Goal: Transaction & Acquisition: Obtain resource

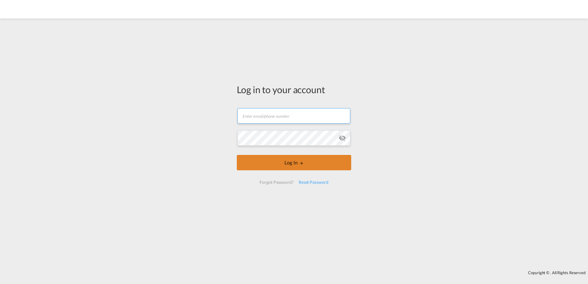
type input "dardan.ahmeti@hecksher.com"
click at [298, 163] on button "Log In" at bounding box center [294, 162] width 114 height 15
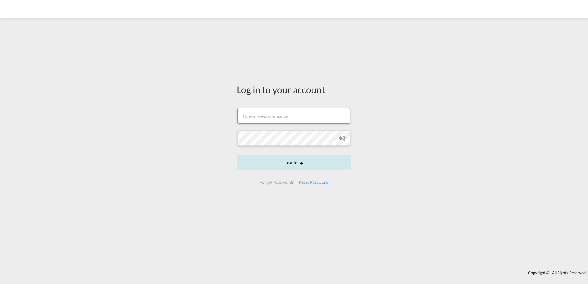
type input "[EMAIL_ADDRESS][PERSON_NAME][DOMAIN_NAME]"
click at [285, 161] on button "Log In" at bounding box center [294, 162] width 114 height 15
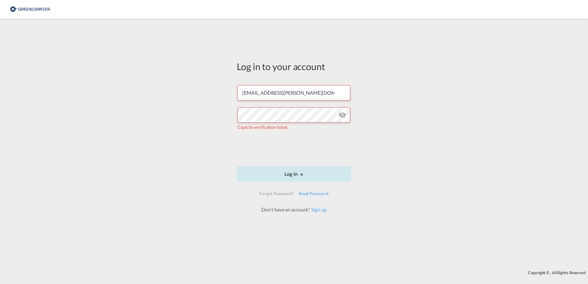
click at [289, 174] on button "Log In" at bounding box center [294, 173] width 114 height 15
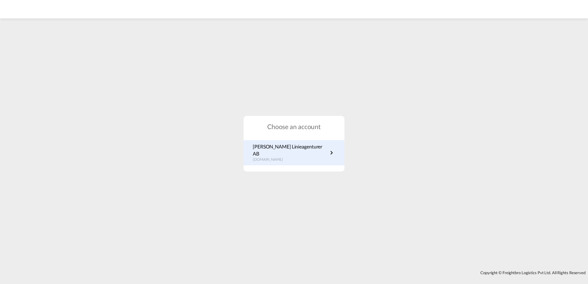
click at [292, 157] on p "[DOMAIN_NAME]" at bounding box center [290, 159] width 75 height 5
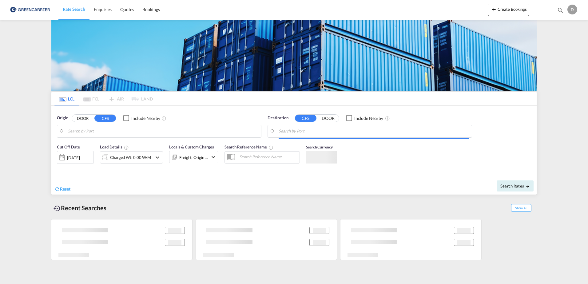
type input "SE-37433, [GEOGRAPHIC_DATA], [GEOGRAPHIC_DATA]"
type input "[GEOGRAPHIC_DATA], [GEOGRAPHIC_DATA], [GEOGRAPHIC_DATA]"
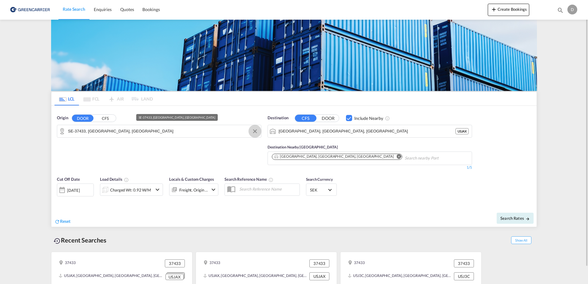
drag, startPoint x: 256, startPoint y: 130, endPoint x: 234, endPoint y: 130, distance: 21.9
click at [256, 130] on button "Clear Input" at bounding box center [254, 131] width 9 height 9
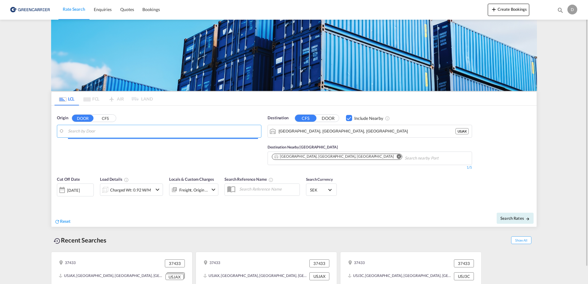
click at [173, 131] on input "Search by Door" at bounding box center [163, 131] width 190 height 9
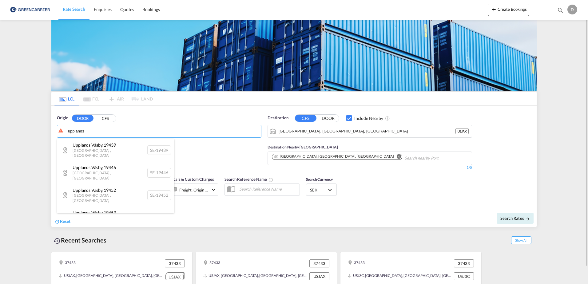
type input "upplands"
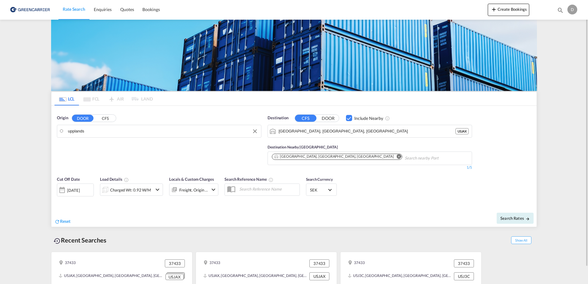
click at [146, 134] on body "Rate Search Enquiries Quotes Bookings Rate Search Enquiries" at bounding box center [294, 142] width 588 height 284
click at [146, 134] on input "upplands" at bounding box center [163, 131] width 190 height 9
drag, startPoint x: 106, startPoint y: 135, endPoint x: -14, endPoint y: 135, distance: 120.9
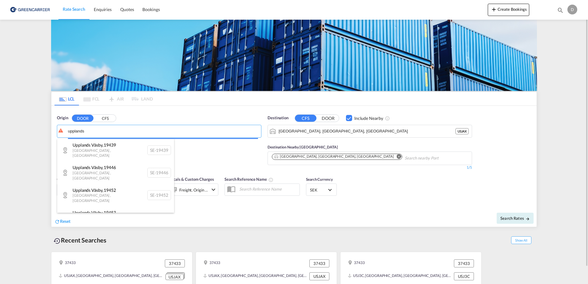
drag, startPoint x: 86, startPoint y: 134, endPoint x: 39, endPoint y: 133, distance: 47.1
click at [39, 133] on body "Rate Search Enquiries Quotes Bookings Rate Search Enquiries" at bounding box center [294, 142] width 588 height 284
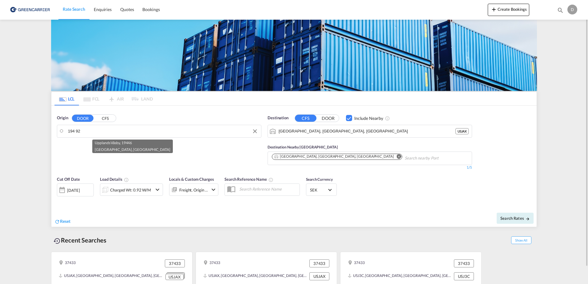
click at [91, 132] on input "194 92" at bounding box center [163, 131] width 190 height 9
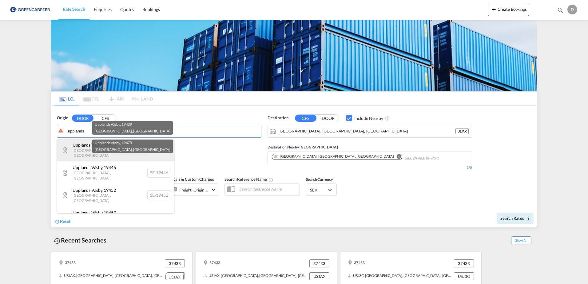
click at [82, 142] on div "Upplands Väsby , 19439 Stockholm , Sweden SE-19439" at bounding box center [115, 150] width 117 height 22
type input "SE-19439, Upplands Väsby, Stockholm"
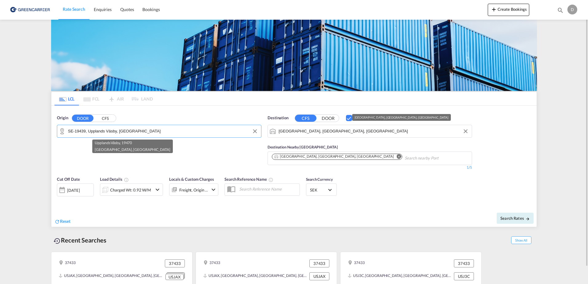
click at [346, 131] on input "Jacksonville, FL, USJAX" at bounding box center [374, 131] width 190 height 9
click at [467, 132] on button "Clear Input" at bounding box center [465, 131] width 9 height 9
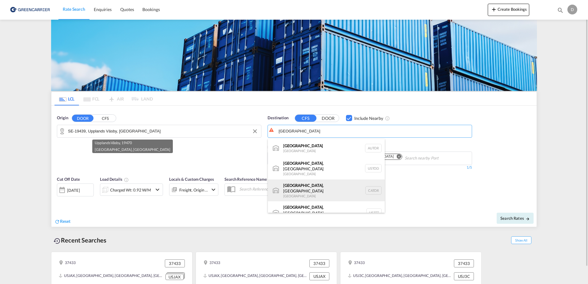
click at [327, 191] on div "Toronto , ON Canada CATOR" at bounding box center [326, 191] width 117 height 22
type input "Toronto, ON, CATOR"
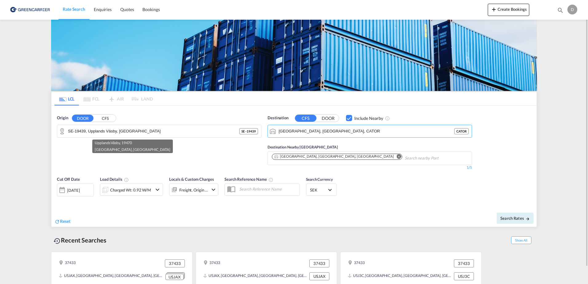
click at [222, 111] on div "Origin DOOR CFS SE-19439, Upplands Väsby, Stockholm SE - 19439 Destination CFS …" at bounding box center [293, 140] width 485 height 68
click at [397, 155] on md-icon "Remove" at bounding box center [399, 156] width 5 height 5
click at [348, 118] on div "Checkbox No Ink" at bounding box center [349, 118] width 6 height 6
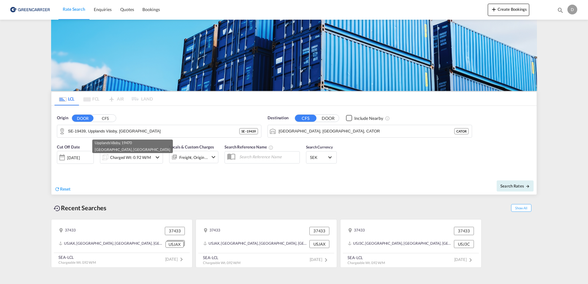
click at [142, 158] on div "Charged Wt: 0.92 W/M" at bounding box center [130, 157] width 41 height 9
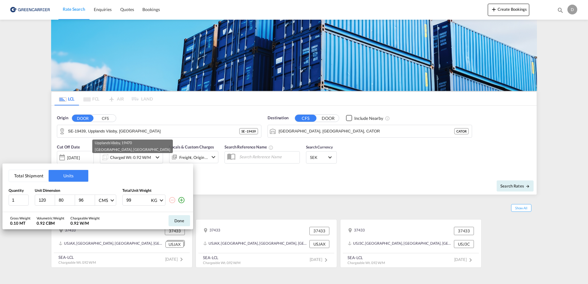
click at [181, 201] on md-icon "icon-plus-circle-outline" at bounding box center [181, 200] width 7 height 7
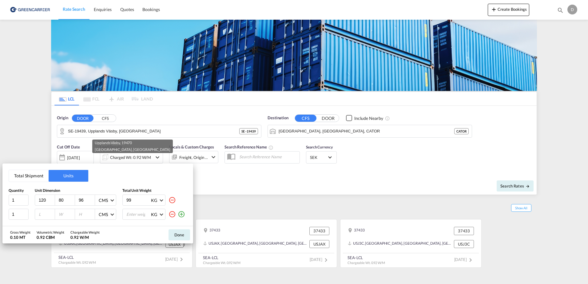
click at [0, 203] on html "Rate Search Enquiries Quotes Bookings Rate Search Enquiries" at bounding box center [294, 142] width 588 height 284
type input "80"
type input "60"
type input "105"
click at [40, 214] on input "number" at bounding box center [46, 215] width 17 height 6
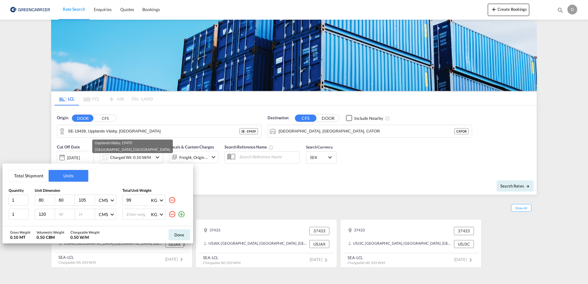
type input "120"
type input "80"
type input "124"
drag, startPoint x: 135, startPoint y: 201, endPoint x: -54, endPoint y: 182, distance: 190.5
click at [0, 182] on html "Rate Search Enquiries Quotes Bookings Rate Search Enquiries" at bounding box center [294, 142] width 588 height 284
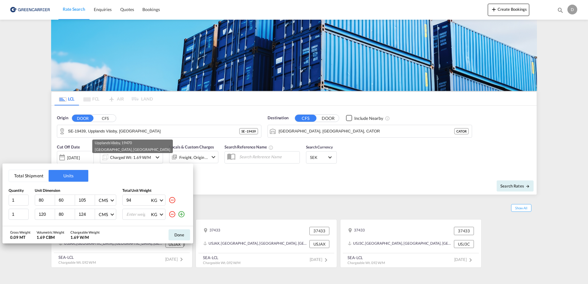
type input "94"
click at [138, 212] on input "number" at bounding box center [138, 214] width 25 height 10
type input "198"
click at [176, 234] on button "Done" at bounding box center [180, 235] width 22 height 11
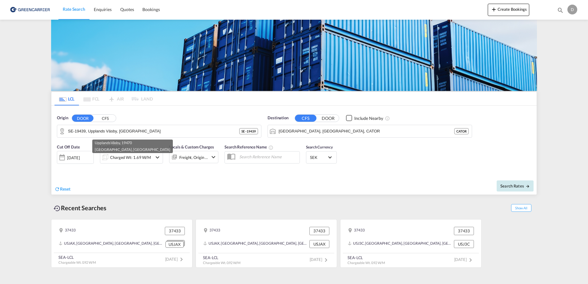
click at [502, 187] on span "Search Rates" at bounding box center [516, 186] width 30 height 5
type input "19439 to CATOR / 15 Oct 2025"
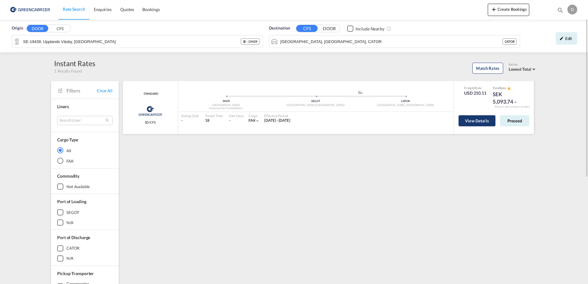
click at [485, 125] on button "View Details" at bounding box center [477, 120] width 37 height 11
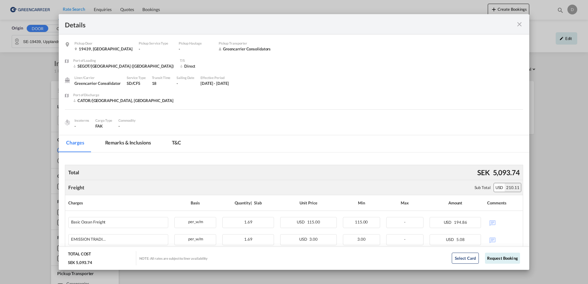
click at [135, 144] on md-tab-item "Remarks & Inclusions" at bounding box center [128, 143] width 61 height 17
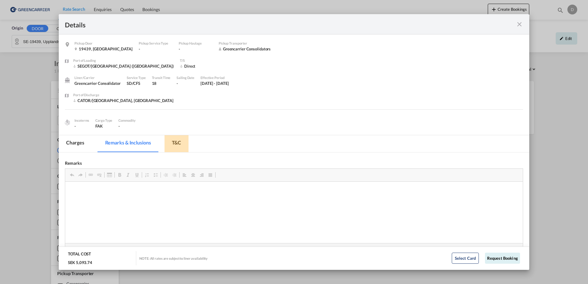
click at [173, 143] on md-tab-item "T&C" at bounding box center [177, 143] width 24 height 17
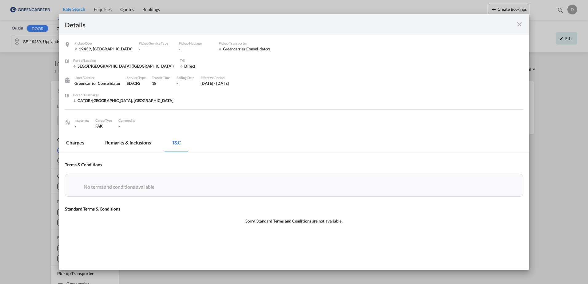
click at [82, 144] on md-tab-item "Charges" at bounding box center [75, 143] width 33 height 17
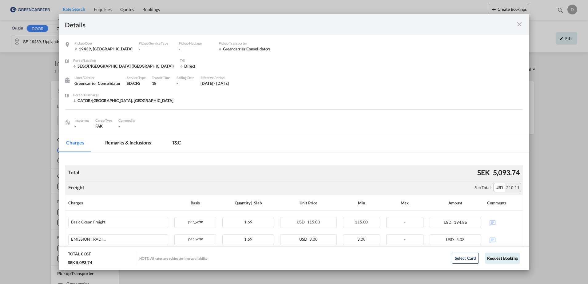
click at [520, 27] on md-icon "icon-close fg-AAA8AD m-0 cursor" at bounding box center [519, 24] width 7 height 7
